Goal: Transaction & Acquisition: Purchase product/service

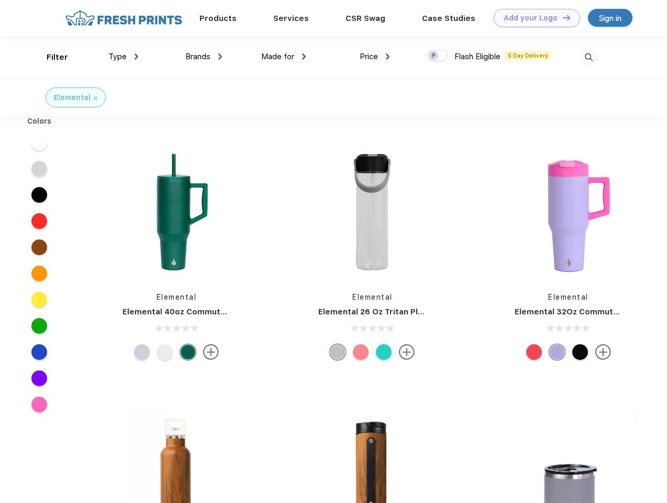
click at [533, 18] on link "Add your Logo Design Tool" at bounding box center [537, 18] width 86 height 18
click at [0, 0] on div "Design Tool" at bounding box center [0, 0] width 0 height 0
click at [562, 17] on link "Add your Logo Design Tool" at bounding box center [537, 18] width 86 height 18
click at [50, 57] on div "Filter" at bounding box center [57, 57] width 21 height 12
click at [124, 57] on span "Type" at bounding box center [117, 56] width 18 height 9
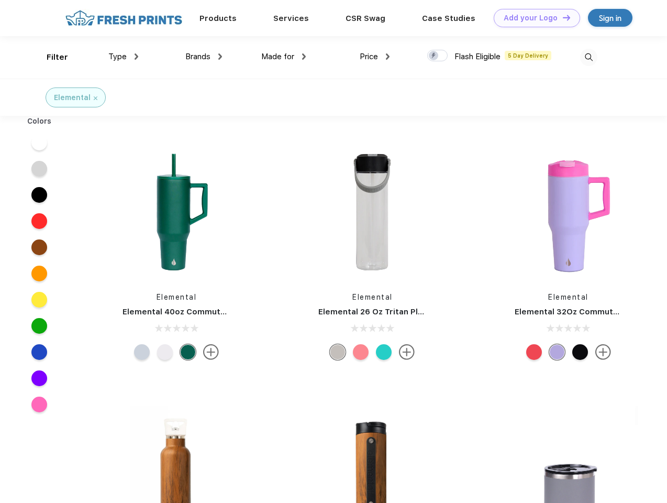
click at [204, 57] on span "Brands" at bounding box center [197, 56] width 25 height 9
click at [284, 57] on span "Made for" at bounding box center [277, 56] width 33 height 9
click at [375, 57] on span "Price" at bounding box center [369, 56] width 18 height 9
click at [438, 56] on div at bounding box center [438, 56] width 20 height 12
click at [434, 56] on input "checkbox" at bounding box center [431, 52] width 7 height 7
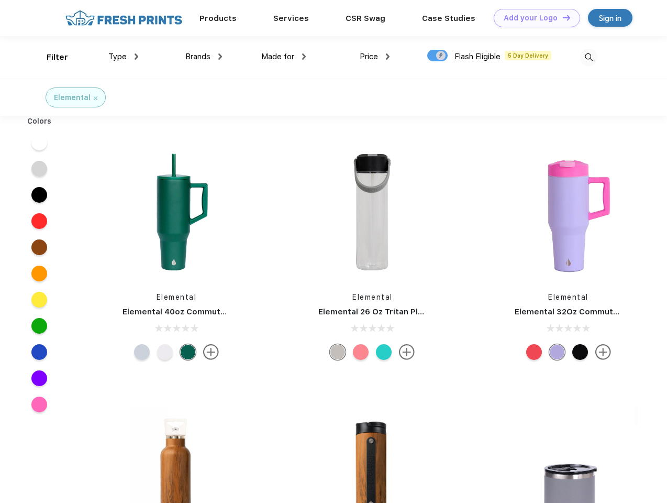
click at [589, 57] on img at bounding box center [588, 57] width 17 height 17
